Goal: Information Seeking & Learning: Learn about a topic

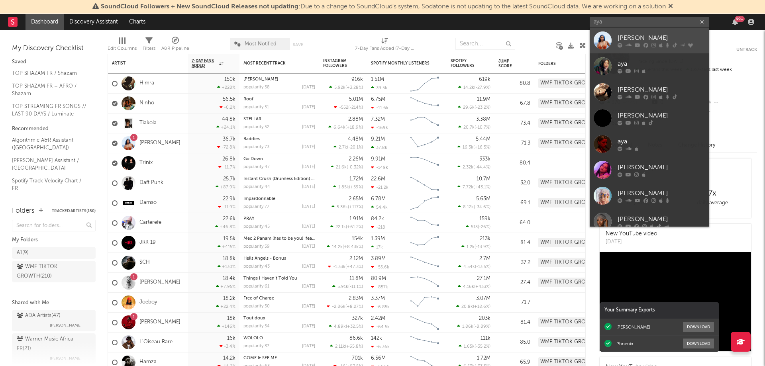
type input "aya"
click at [649, 45] on div at bounding box center [661, 45] width 88 height 5
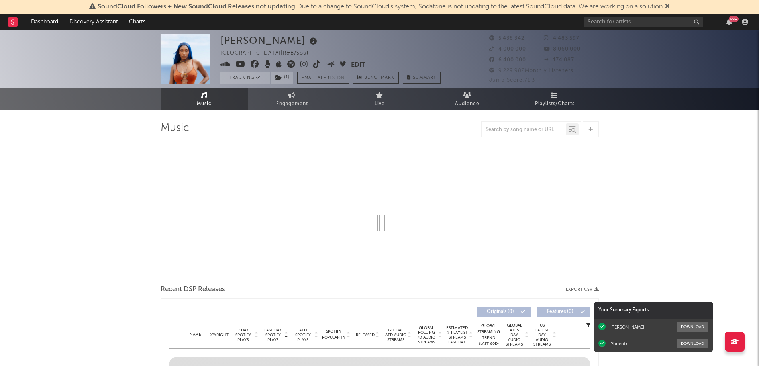
select select "6m"
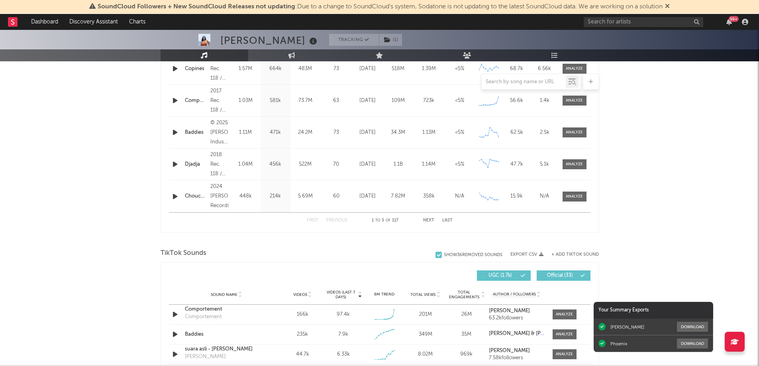
scroll to position [438, 0]
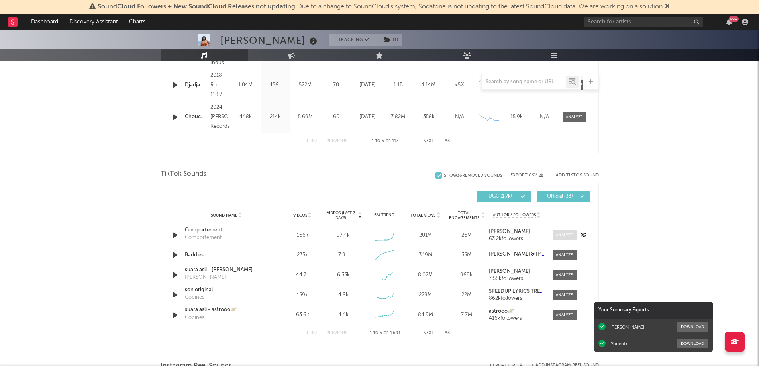
click at [555, 236] on div at bounding box center [563, 235] width 17 height 6
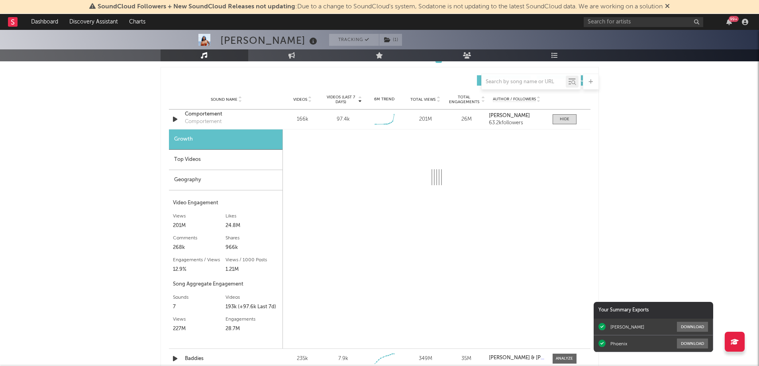
scroll to position [557, 0]
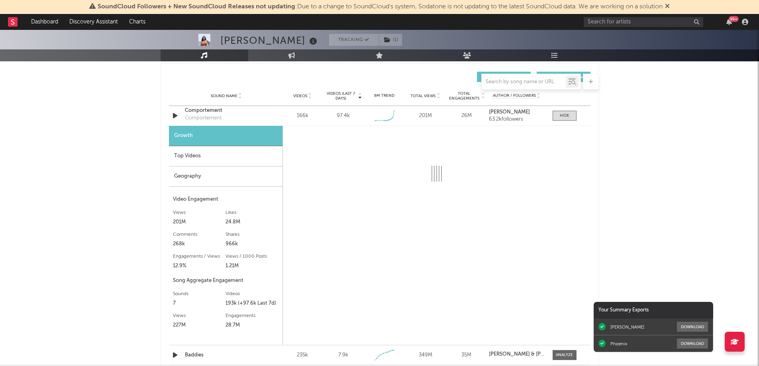
click at [202, 159] on div "Top Videos" at bounding box center [225, 156] width 113 height 20
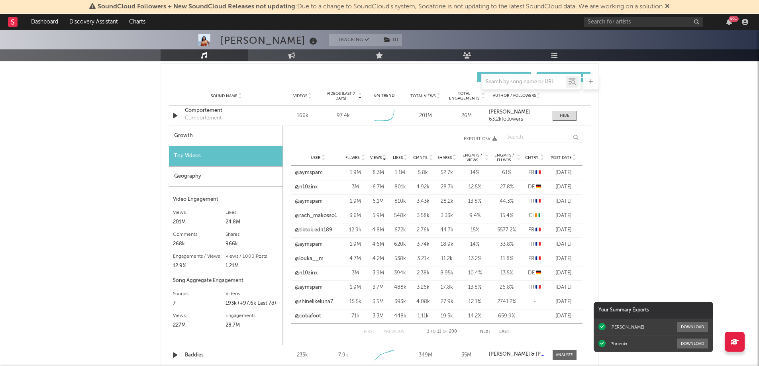
click at [565, 156] on span "Post Date" at bounding box center [560, 157] width 21 height 5
click at [321, 215] on link "@_estefanija" at bounding box center [309, 216] width 30 height 8
